Goal: Information Seeking & Learning: Find specific fact

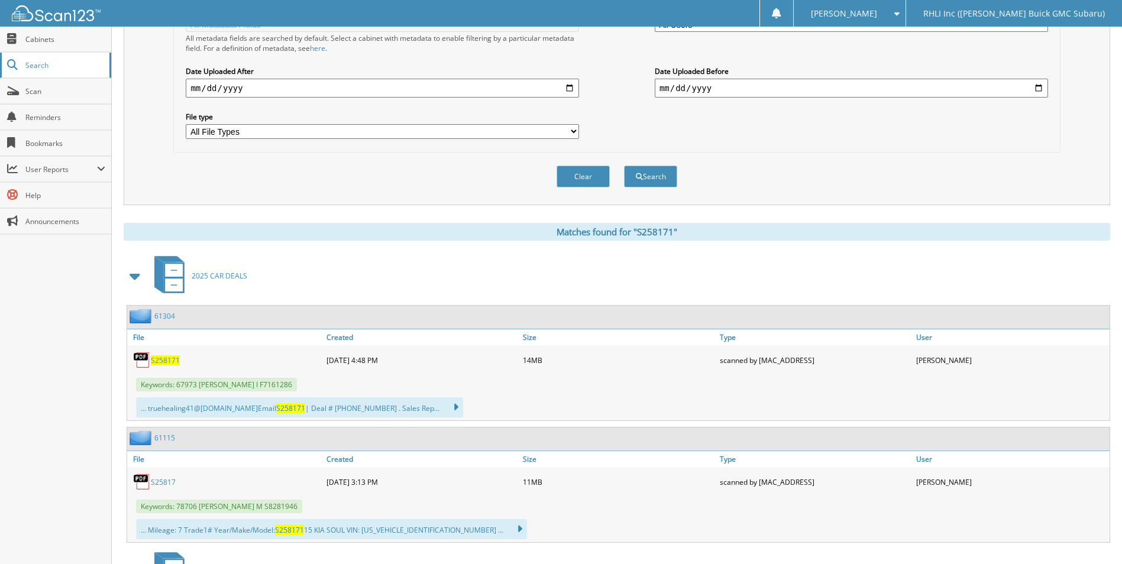
click at [62, 62] on span "Search" at bounding box center [64, 65] width 78 height 10
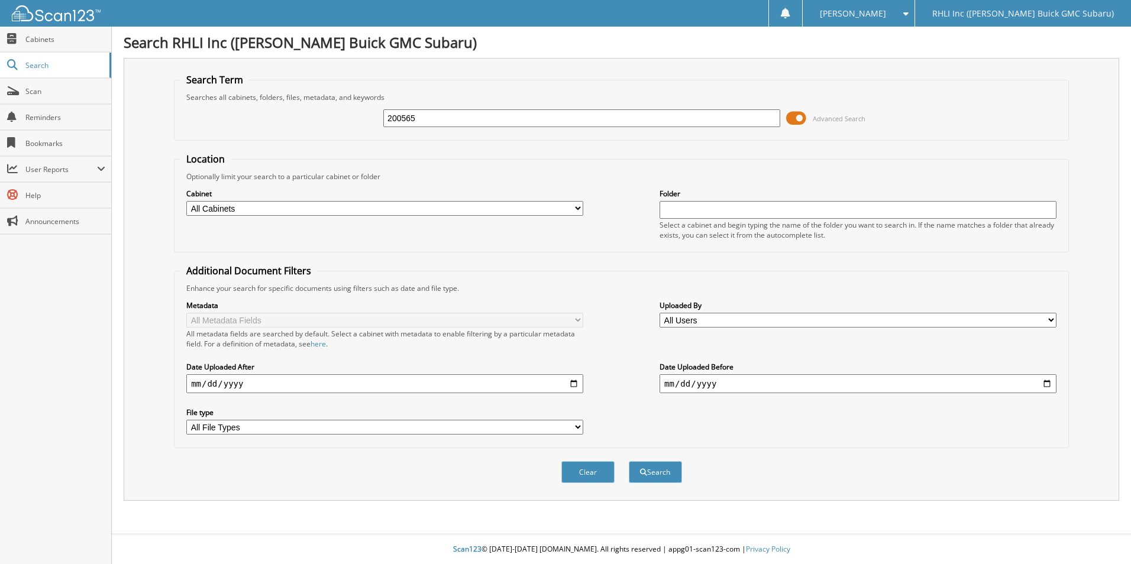
type input "200565"
click at [629, 461] on button "Search" at bounding box center [655, 472] width 53 height 22
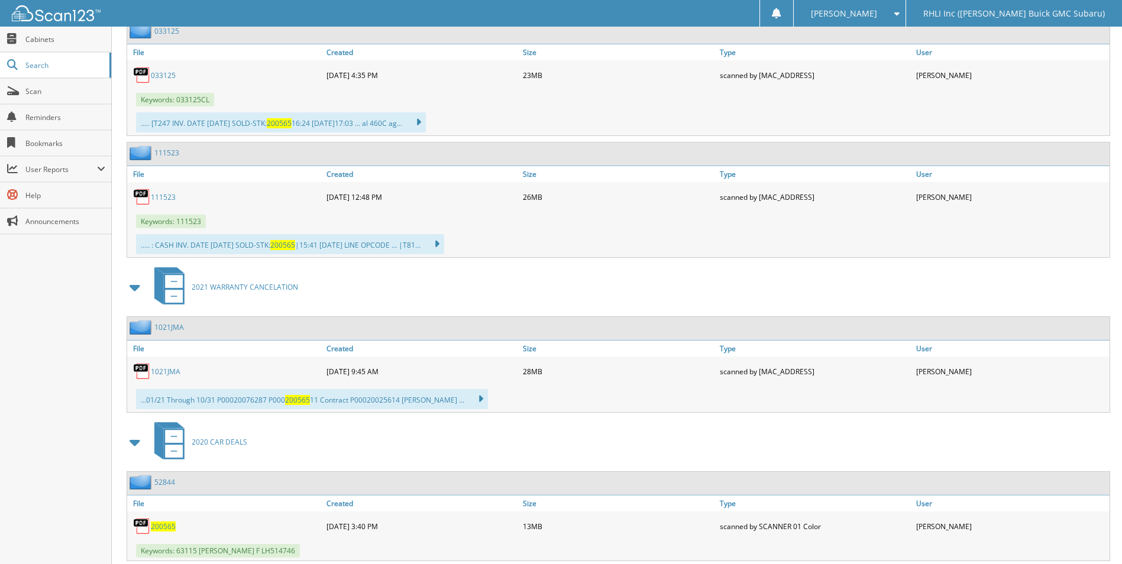
scroll to position [1419, 0]
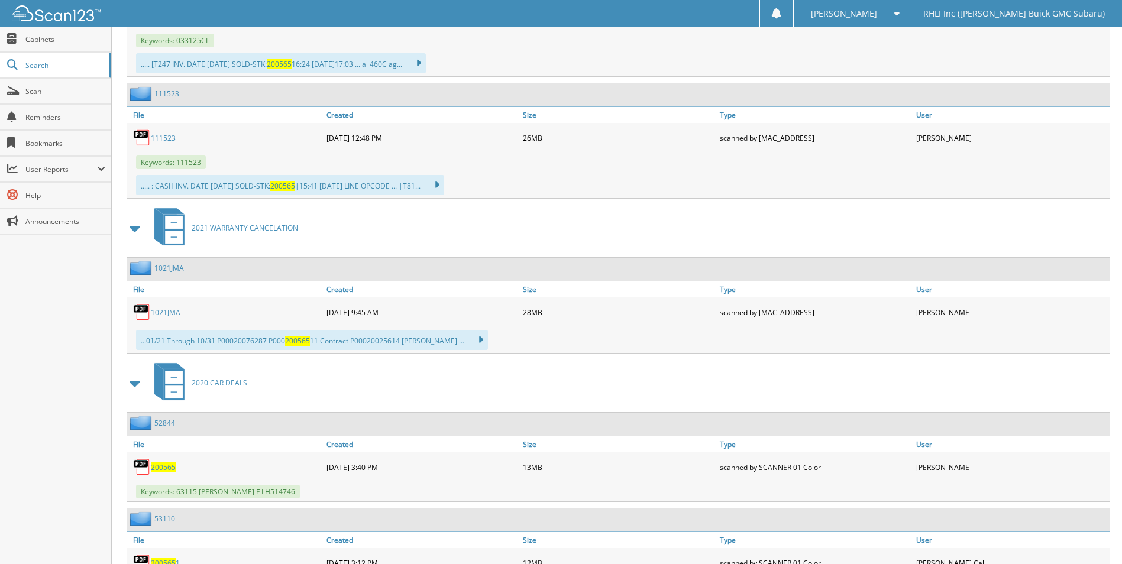
click at [158, 465] on span "200565" at bounding box center [163, 467] width 25 height 10
